Goal: Find specific page/section: Find specific page/section

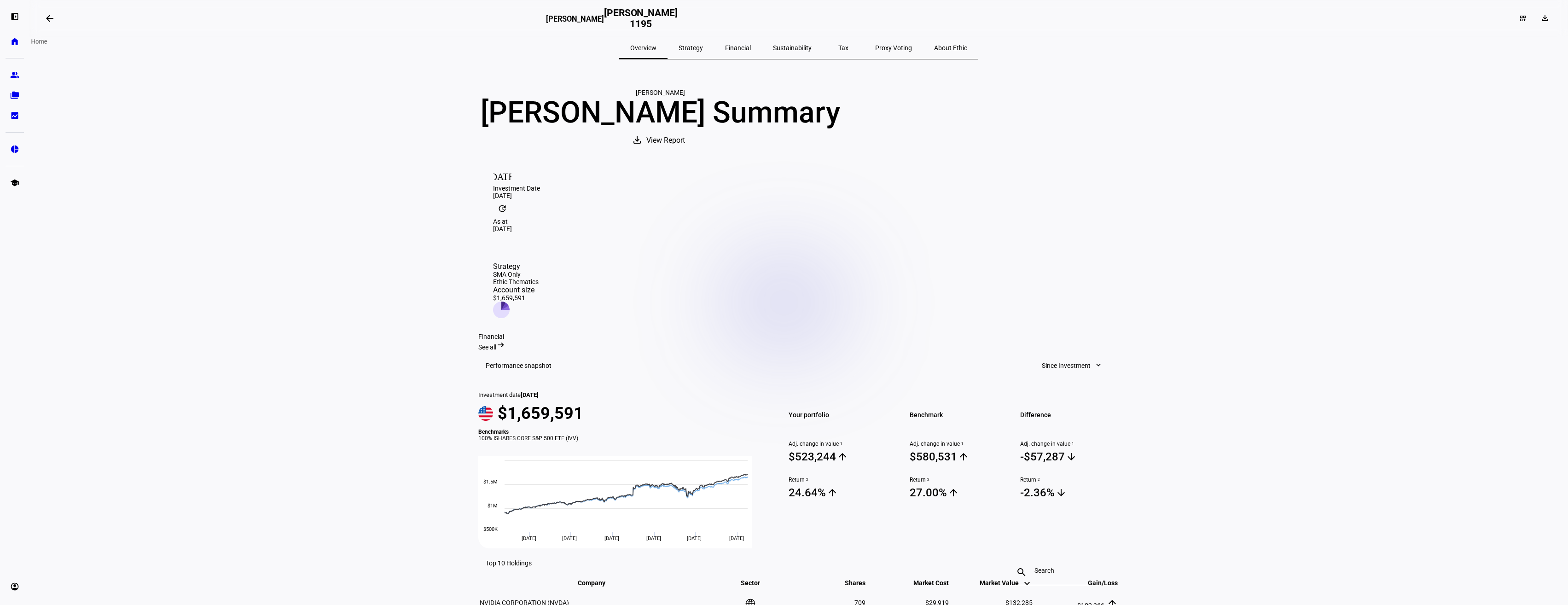
click at [13, 43] on eth-mat-symbol "home" at bounding box center [15, 41] width 9 height 9
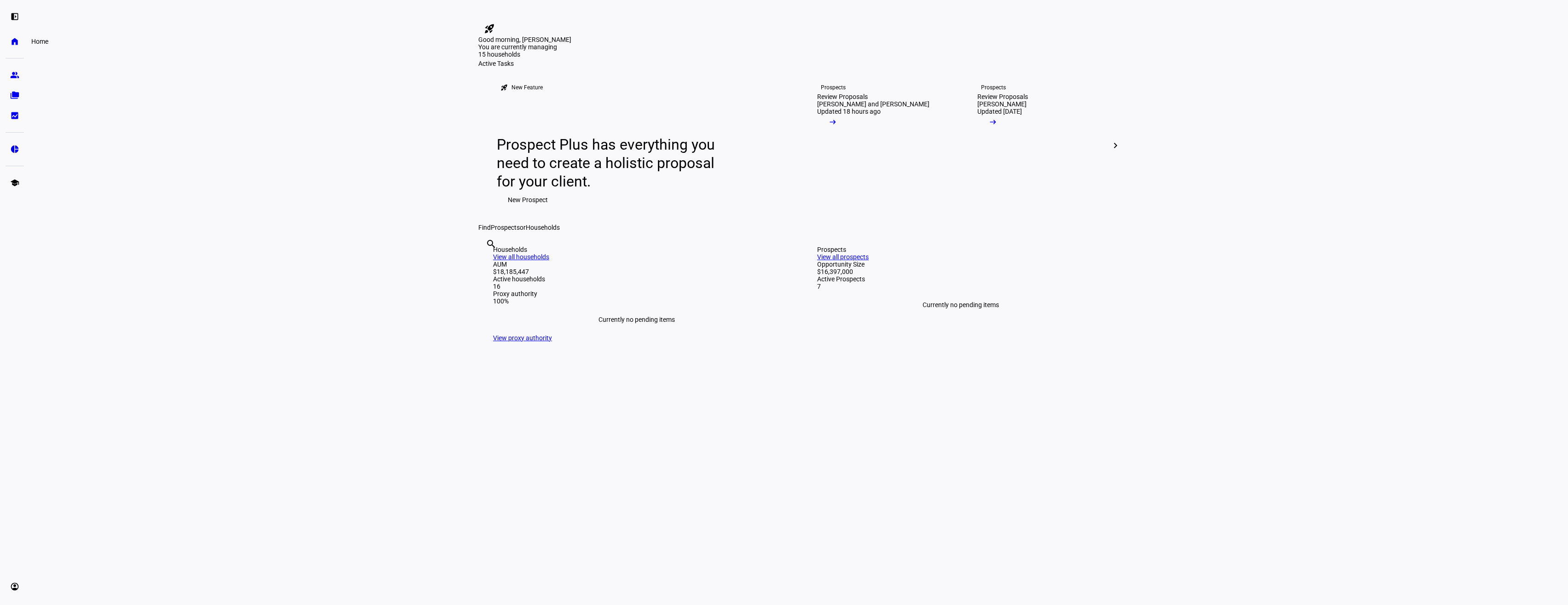
click at [16, 43] on eth-mat-symbol "home" at bounding box center [15, 41] width 9 height 9
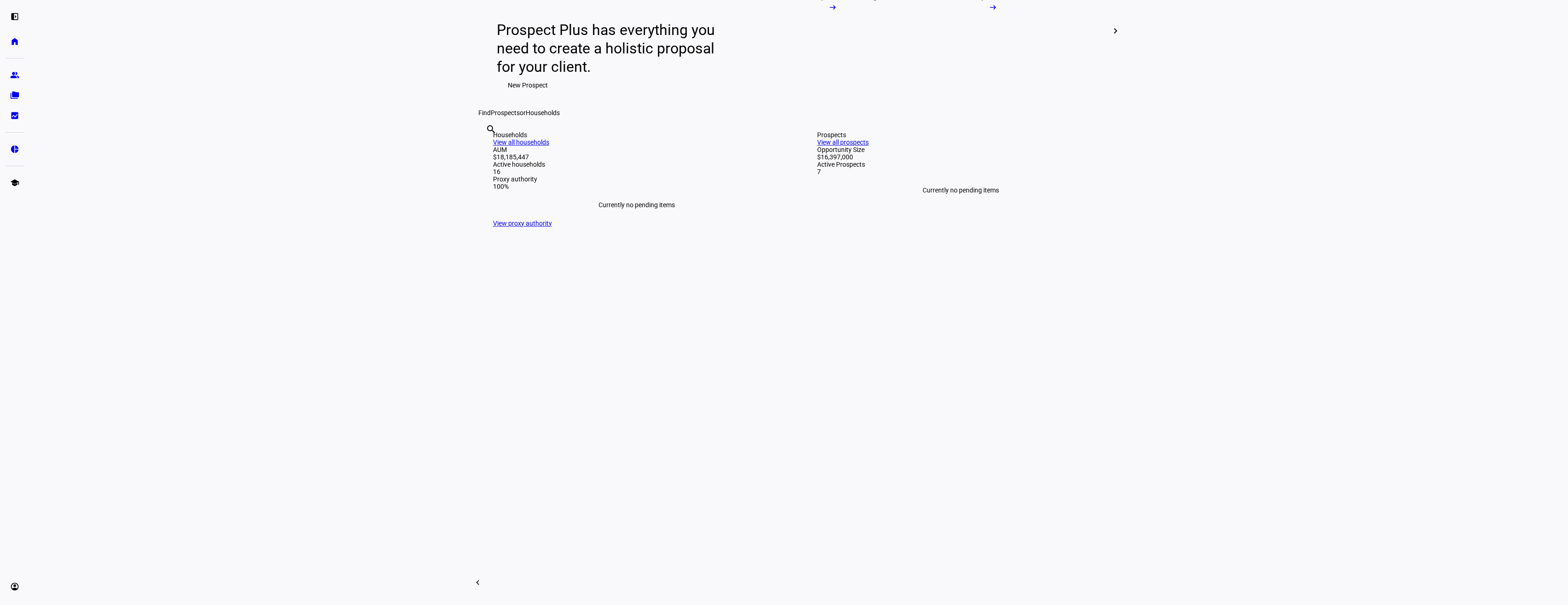
scroll to position [115, 0]
click at [549, 145] on link "View all households" at bounding box center [521, 142] width 56 height 7
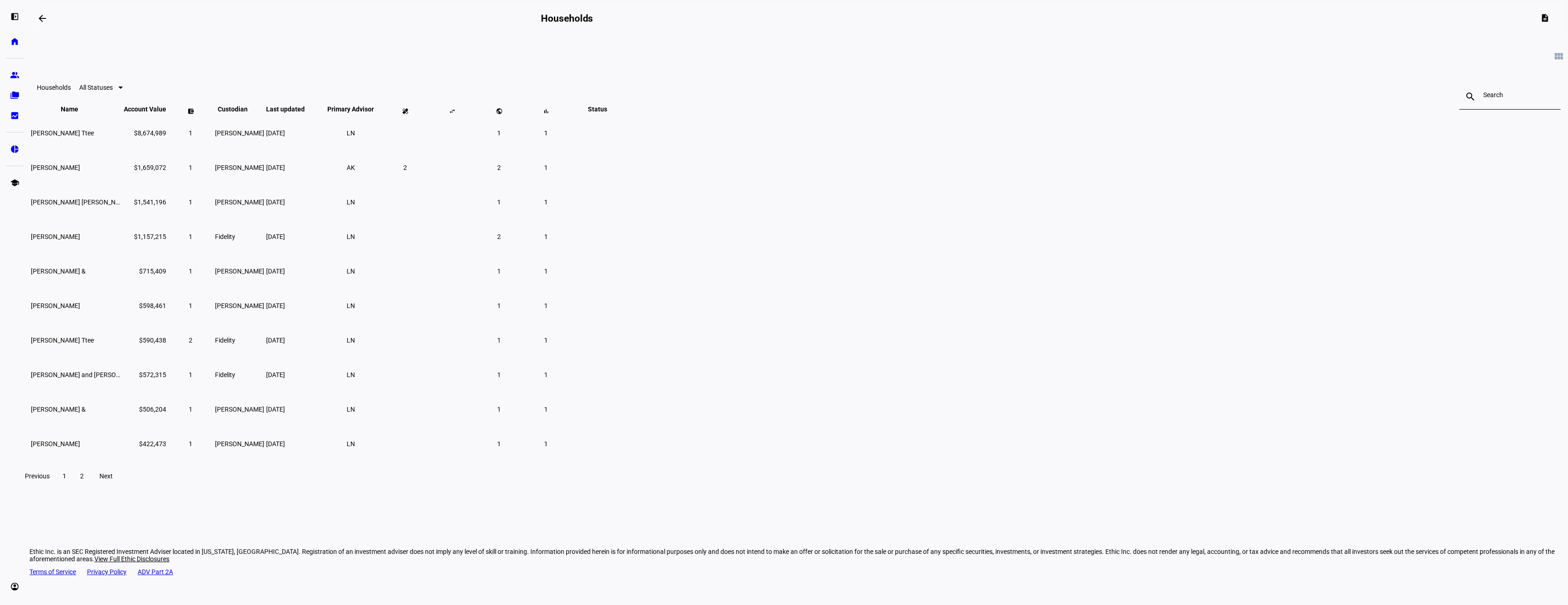
click at [84, 480] on span "2" at bounding box center [82, 476] width 4 height 7
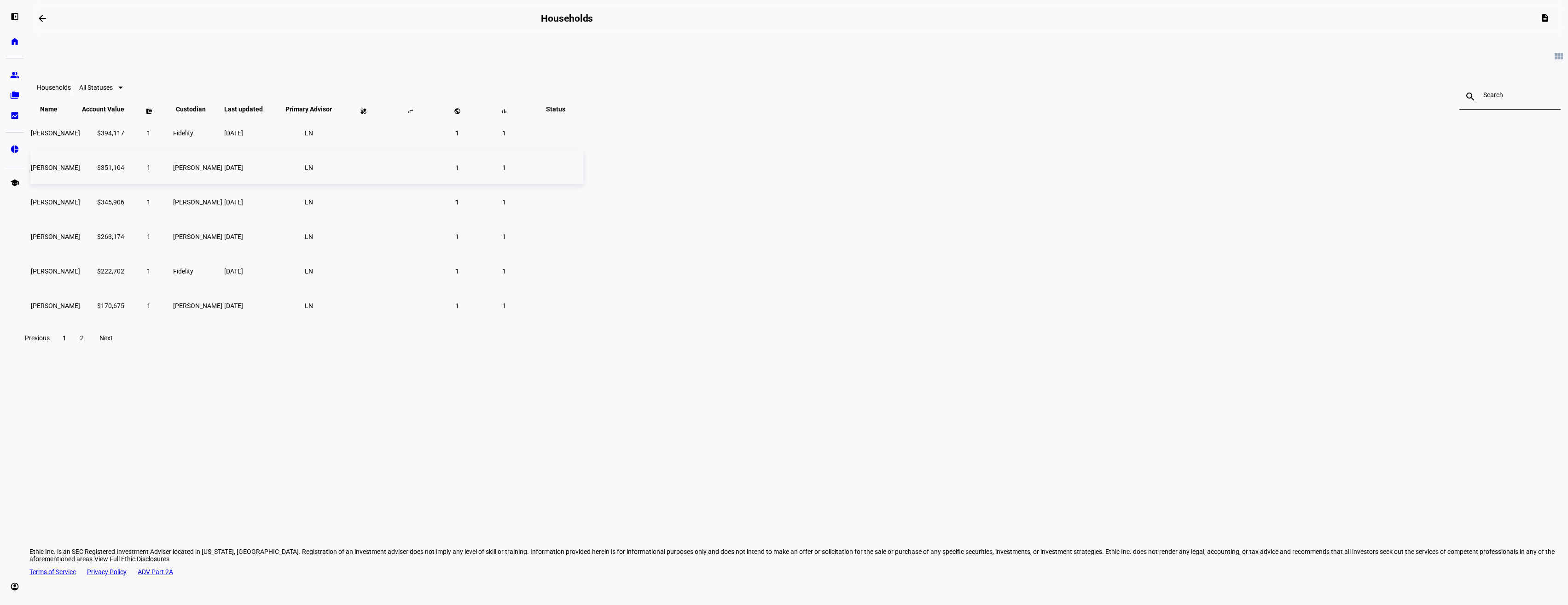
click at [80, 171] on span "[PERSON_NAME]" at bounding box center [55, 167] width 49 height 7
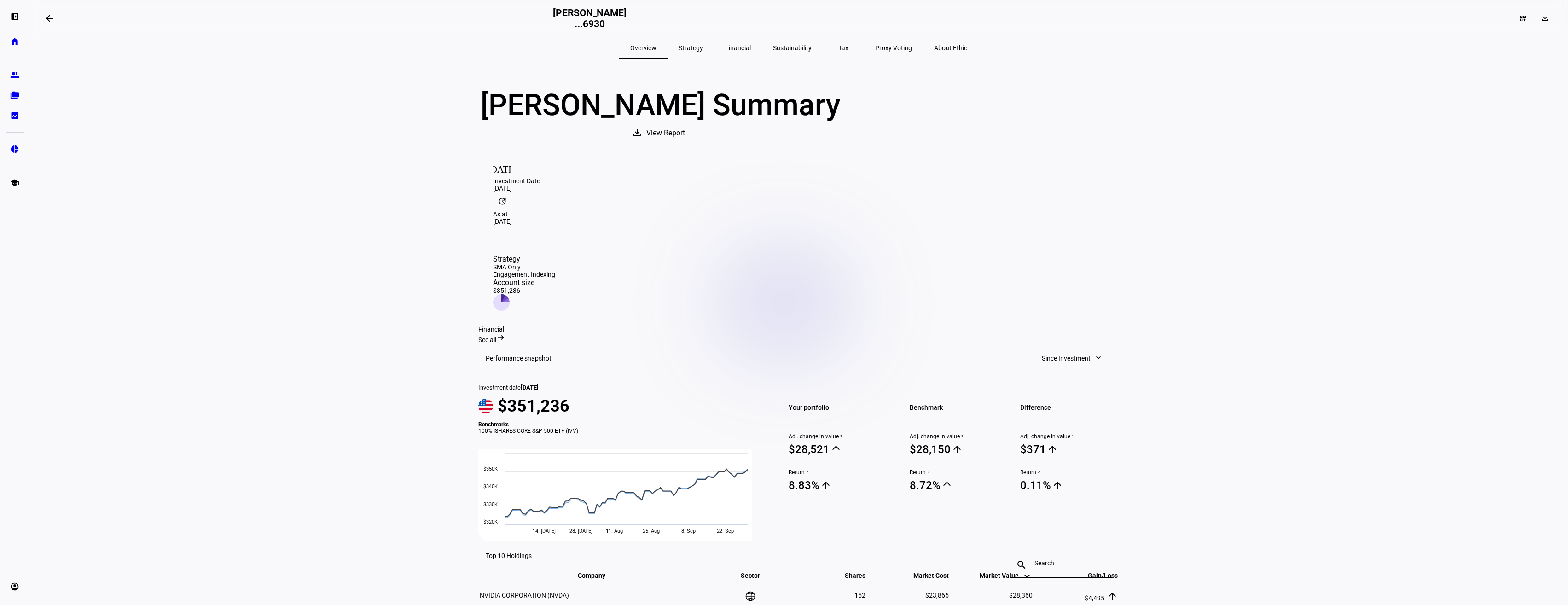
click at [703, 43] on span "Strategy" at bounding box center [691, 48] width 24 height 22
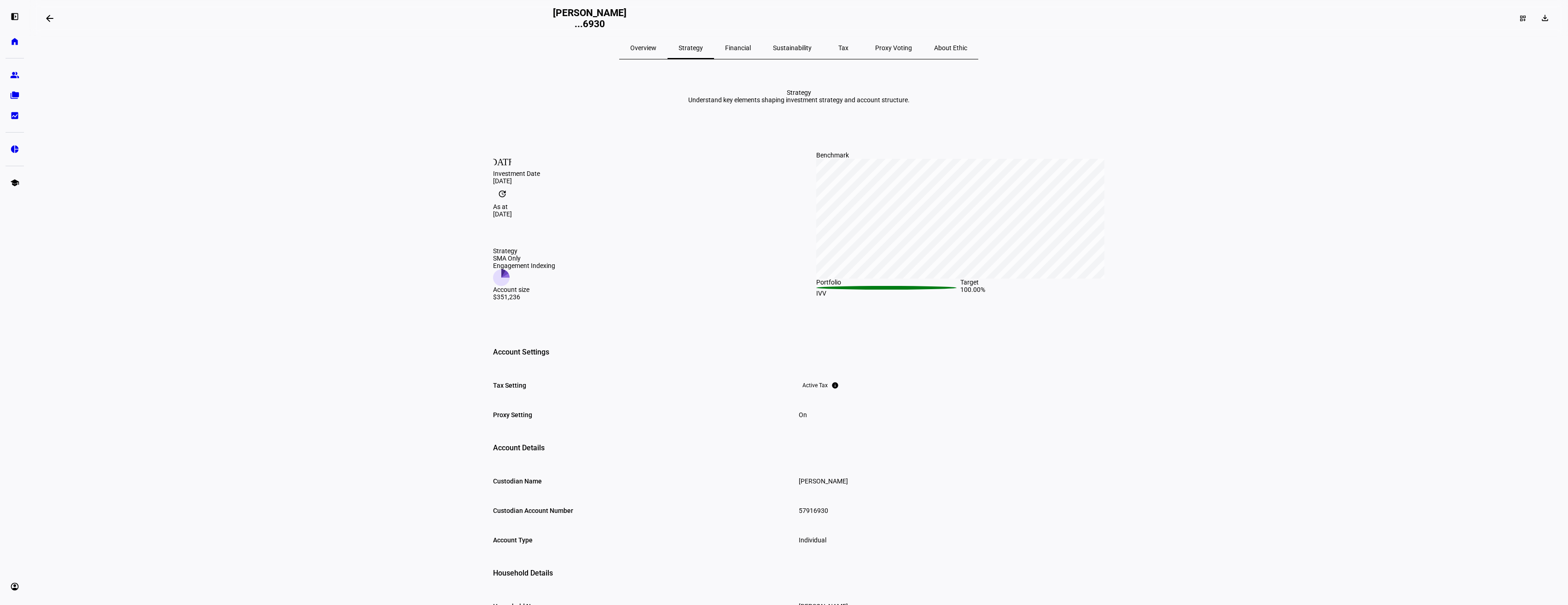
click at [749, 46] on span "Financial" at bounding box center [738, 47] width 26 height 7
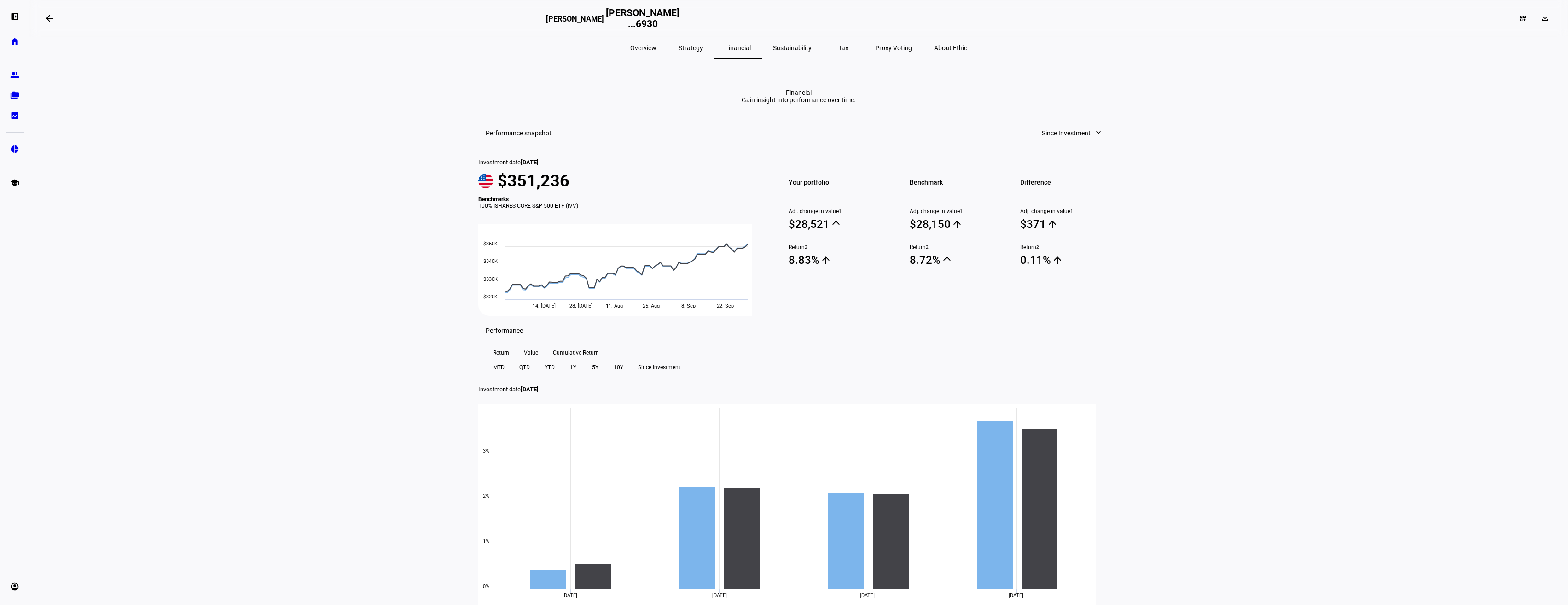
click at [791, 49] on span "Sustainability" at bounding box center [793, 47] width 39 height 7
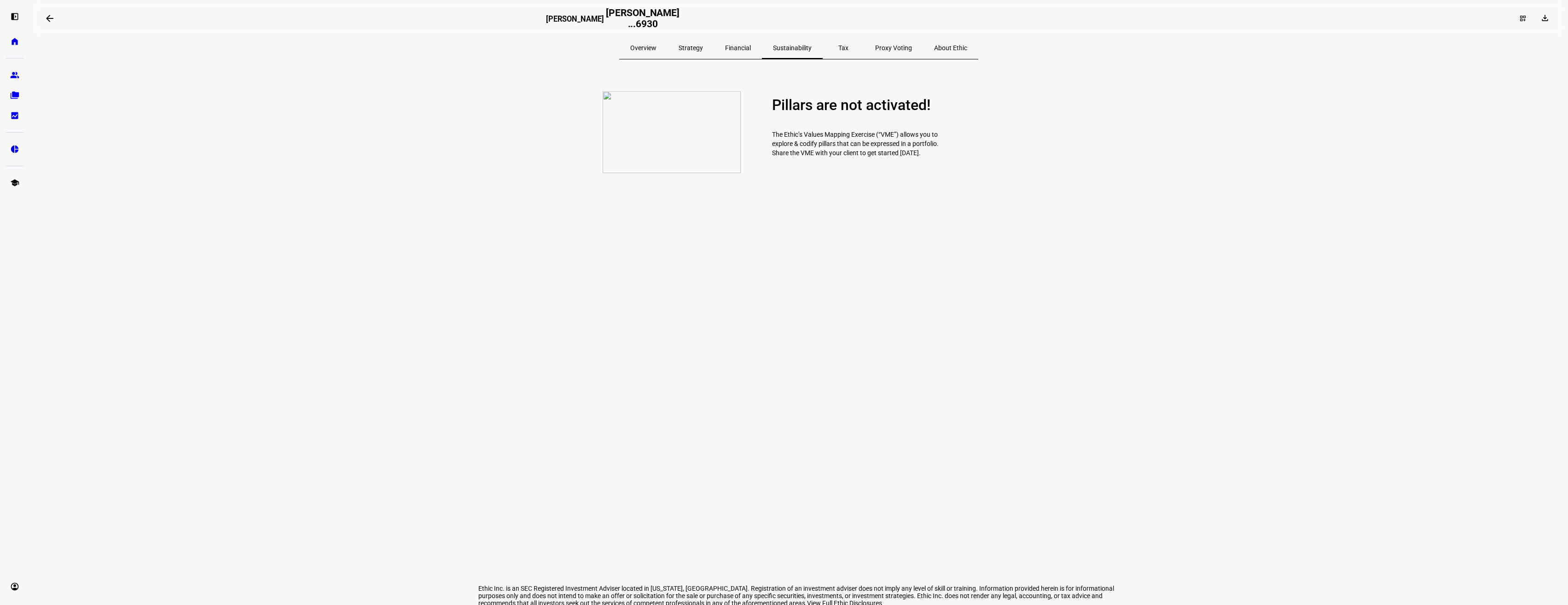
click at [838, 46] on span "Tax" at bounding box center [843, 47] width 10 height 7
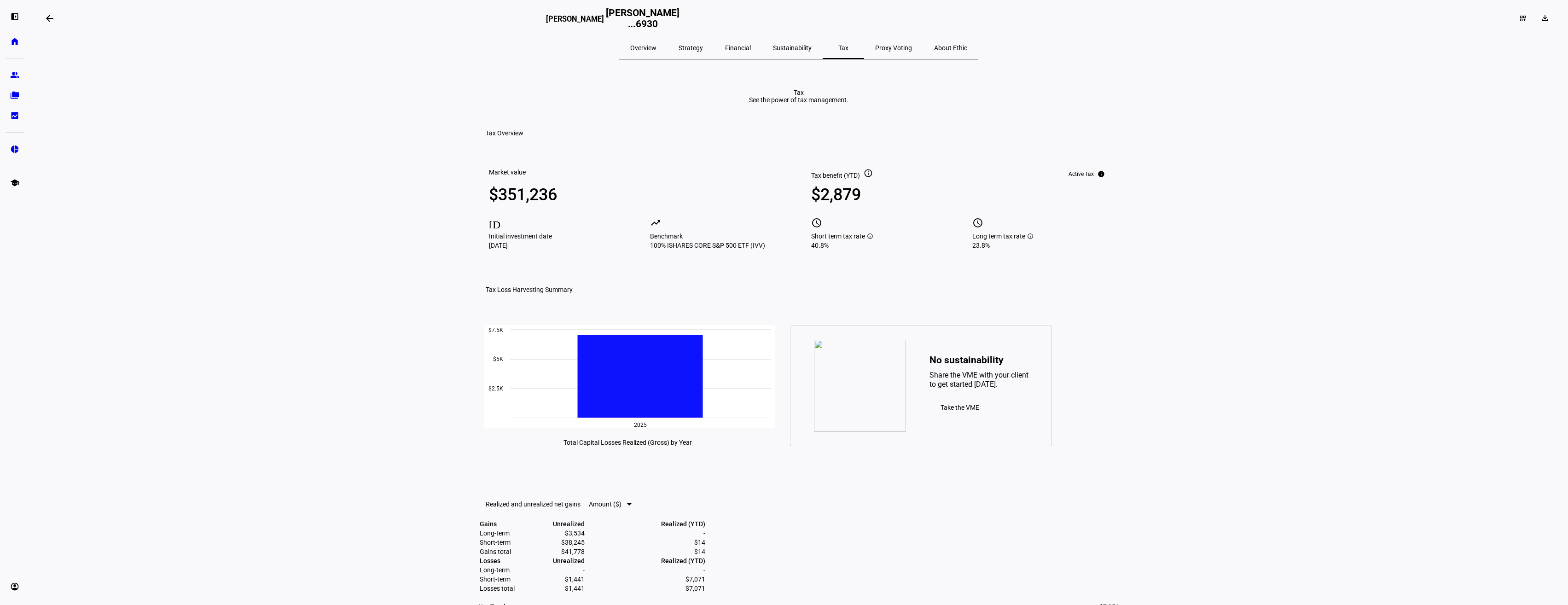
click at [742, 49] on span "Financial" at bounding box center [738, 47] width 26 height 7
